Goal: Navigation & Orientation: Find specific page/section

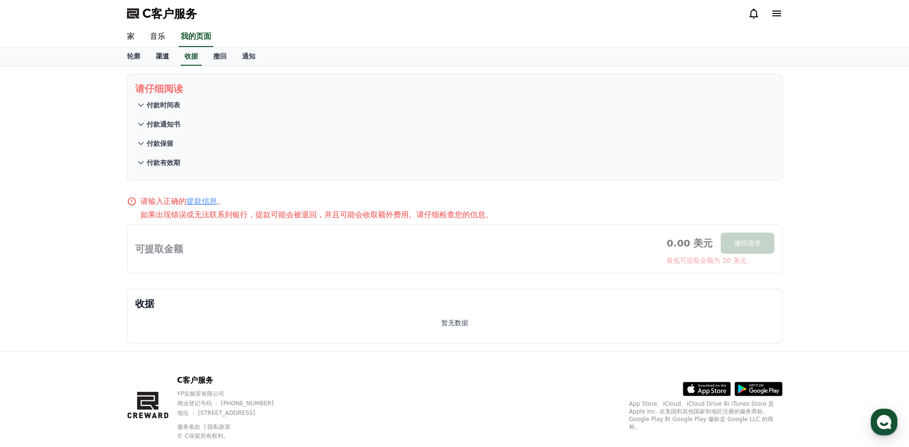
click at [164, 55] on font "渠道" at bounding box center [162, 56] width 13 height 8
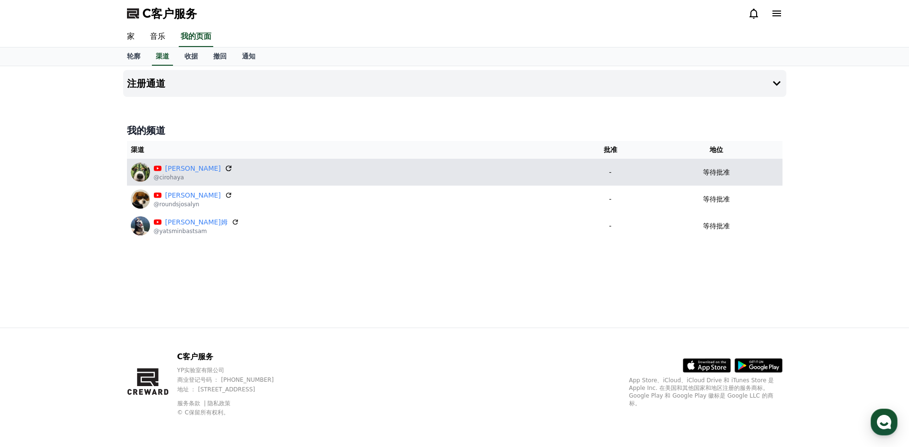
click at [226, 166] on icon at bounding box center [229, 168] width 6 height 6
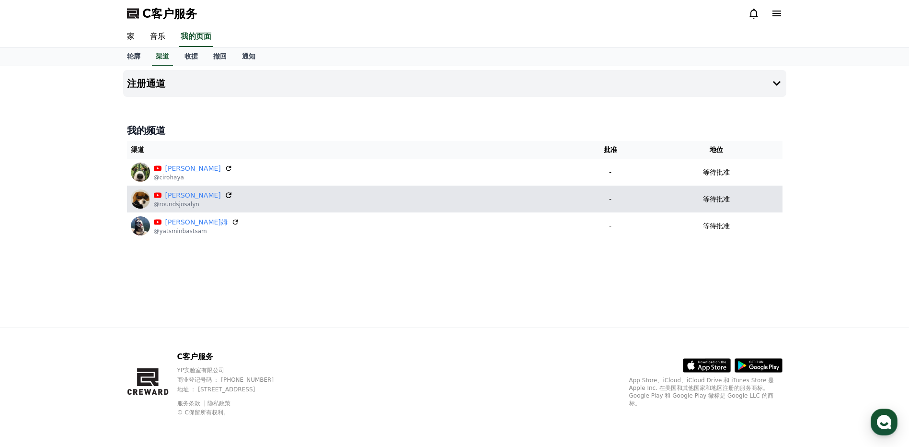
click at [224, 195] on icon at bounding box center [228, 195] width 9 height 9
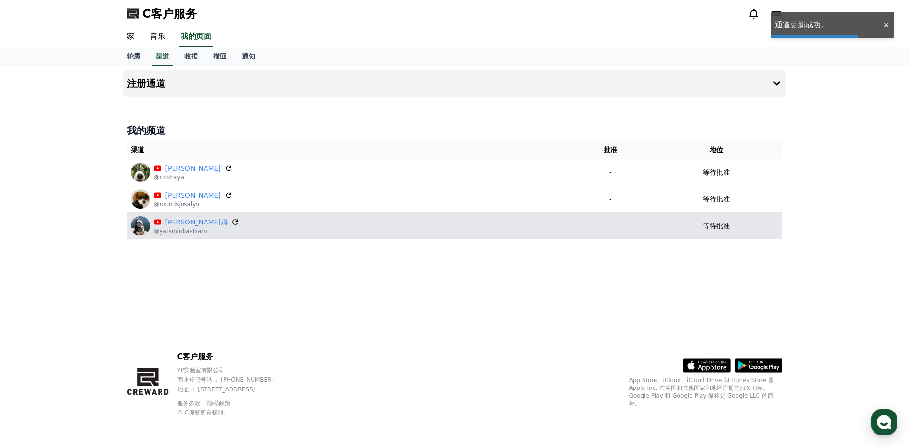
click at [232, 220] on icon at bounding box center [235, 222] width 6 height 6
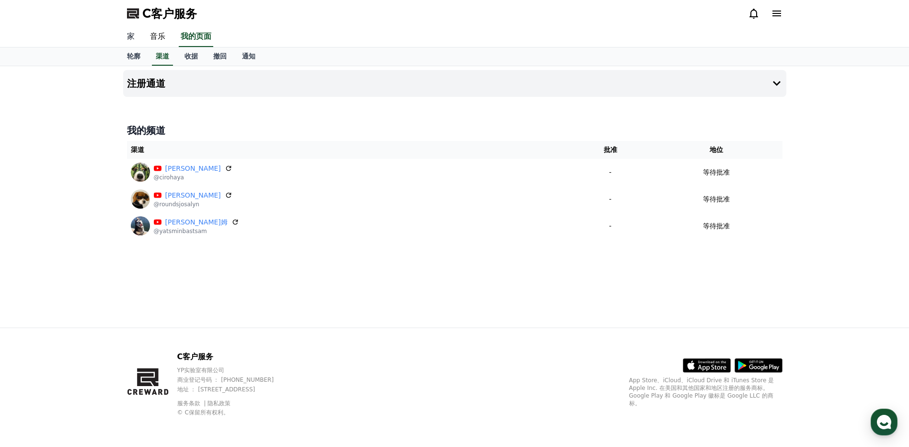
click at [128, 33] on link "家" at bounding box center [130, 37] width 23 height 20
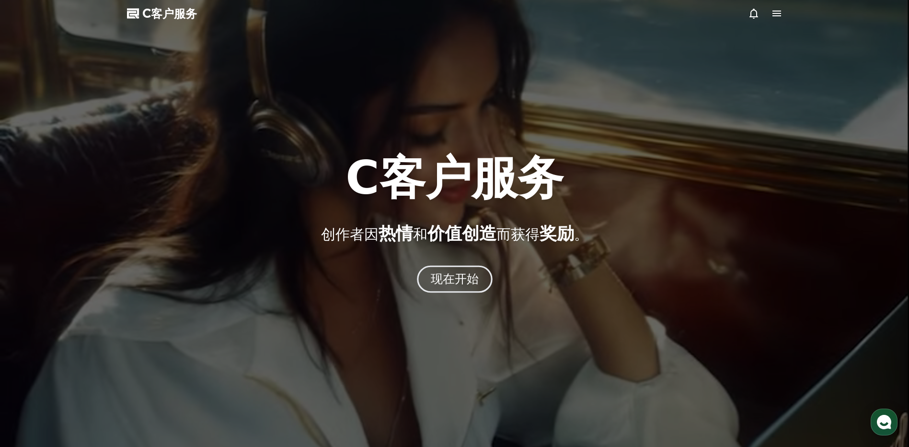
click at [477, 287] on button "现在开始" at bounding box center [455, 278] width 76 height 27
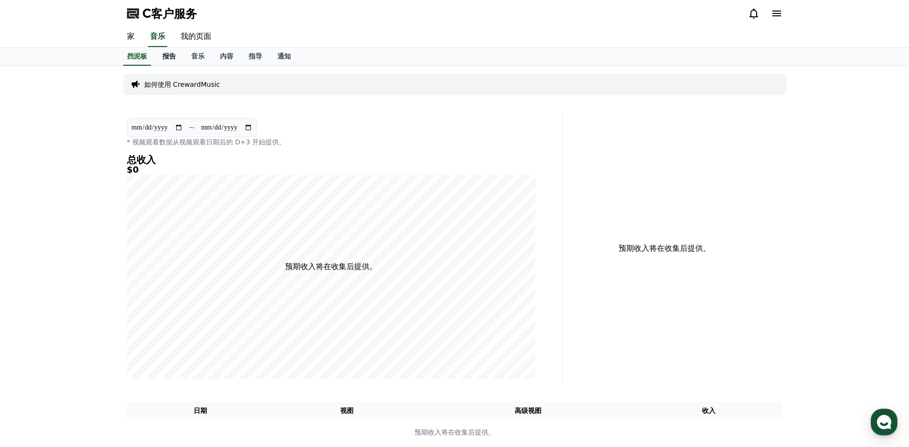
click at [169, 57] on font "报告" at bounding box center [168, 56] width 13 height 8
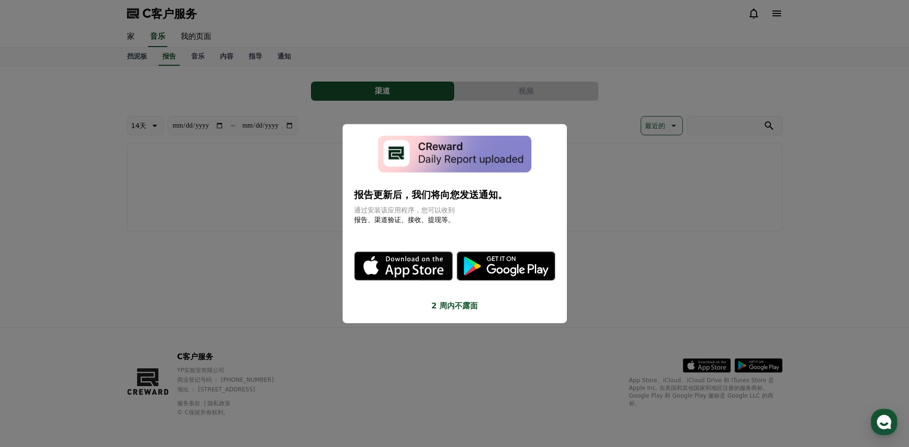
click at [219, 228] on button "关闭模态" at bounding box center [454, 223] width 909 height 447
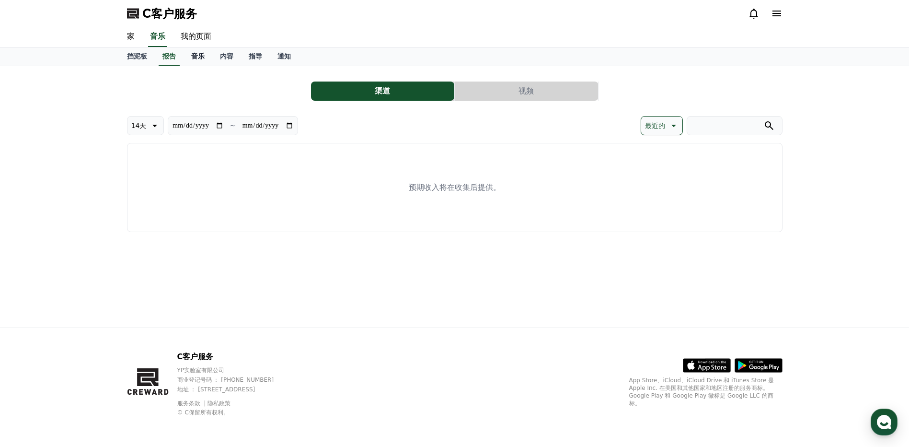
click at [196, 54] on font "音乐" at bounding box center [197, 56] width 13 height 8
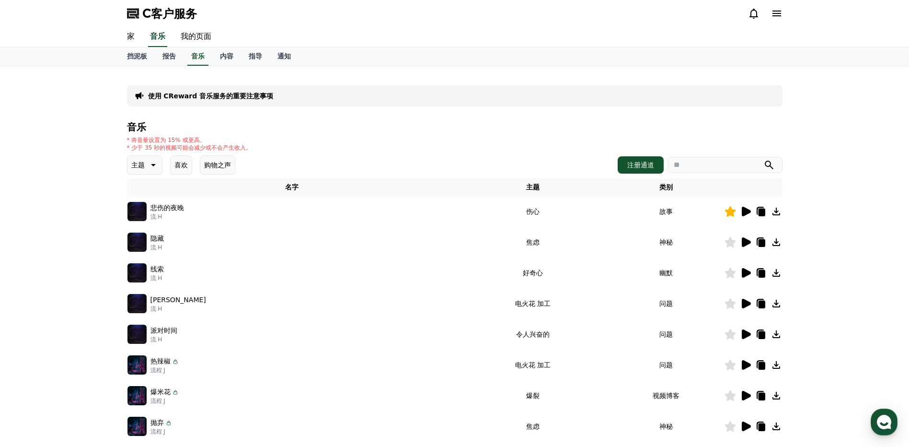
click at [74, 248] on div "使用 CReward 音乐服务的重要注意事项 音乐 * 将音量设置为 15% 或更高。 * 少于 35 秒的视频可能会减少或不会产生收入。 主题 喜欢 购物之…" at bounding box center [454, 297] width 909 height 463
click at [201, 34] on link "我的页面" at bounding box center [196, 37] width 46 height 20
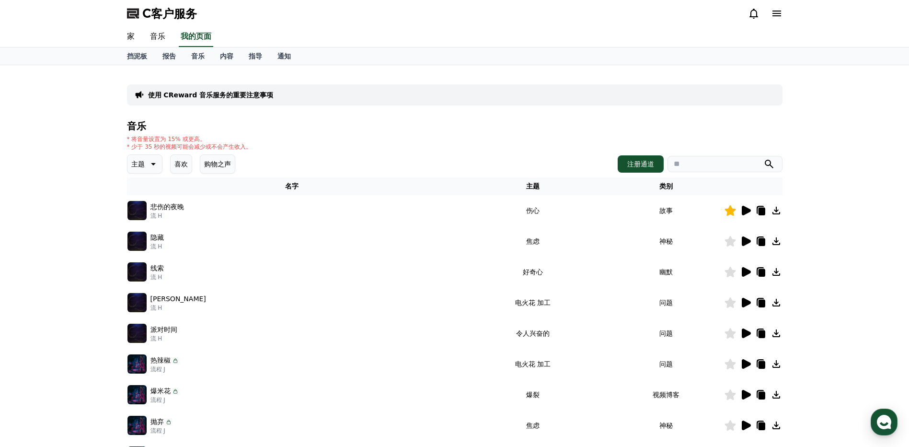
select select "**********"
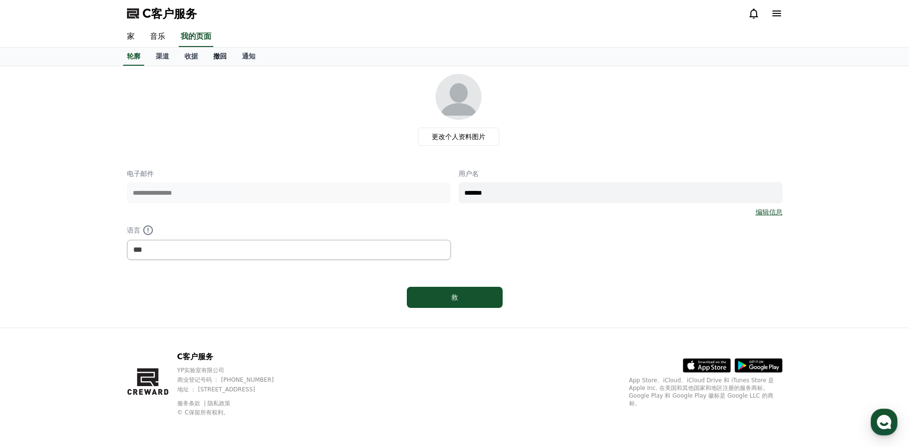
click at [219, 59] on font "撤回" at bounding box center [219, 56] width 13 height 8
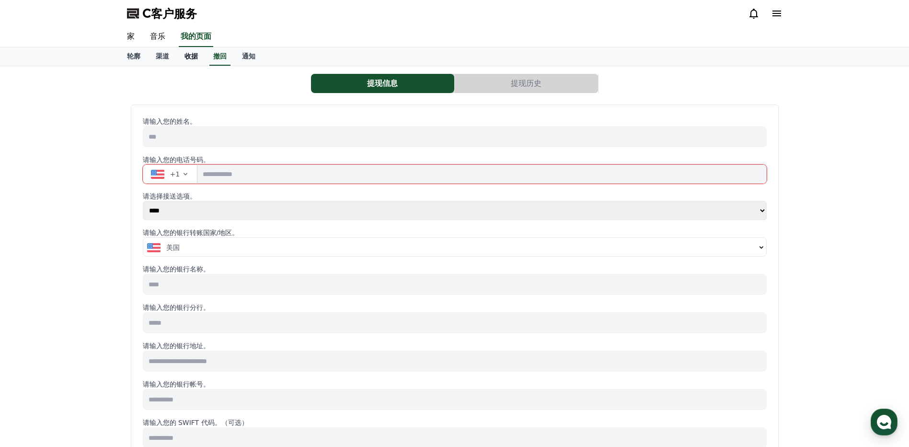
click at [190, 53] on font "收据" at bounding box center [190, 56] width 13 height 8
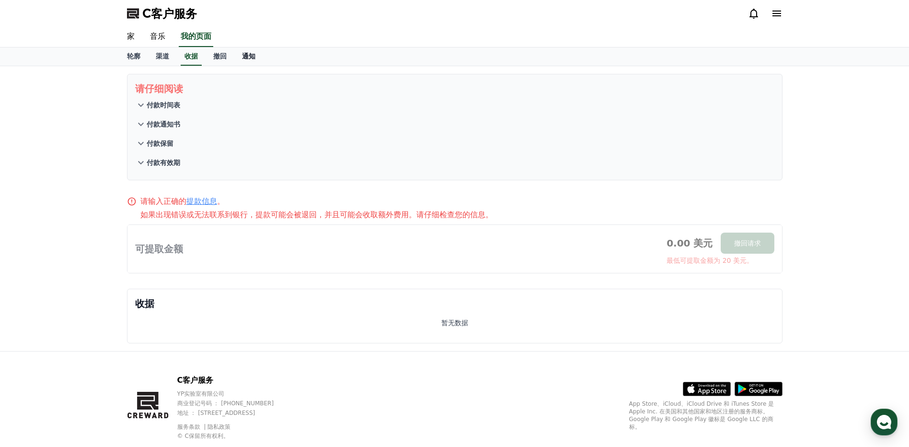
click at [248, 56] on font "通知" at bounding box center [248, 56] width 13 height 8
